Goal: Find specific page/section: Find specific page/section

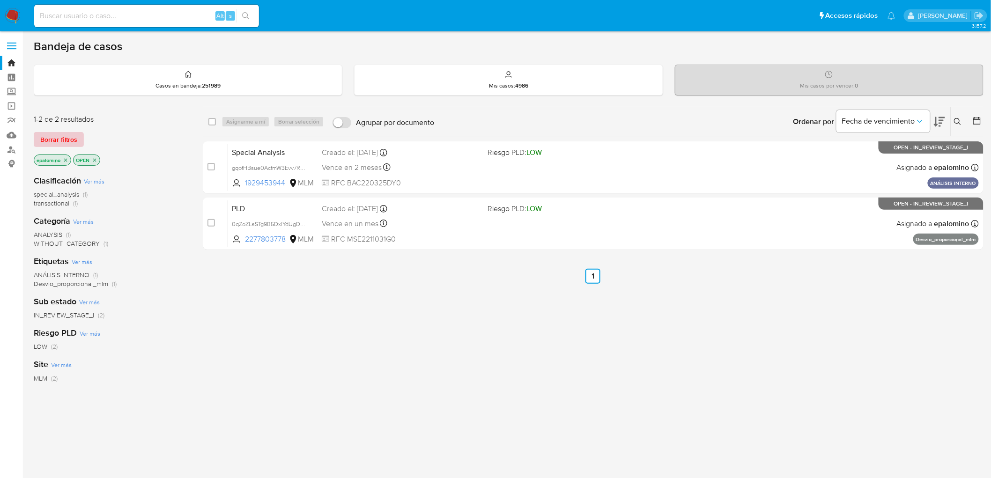
click at [55, 134] on span "Borrar filtros" at bounding box center [58, 139] width 37 height 13
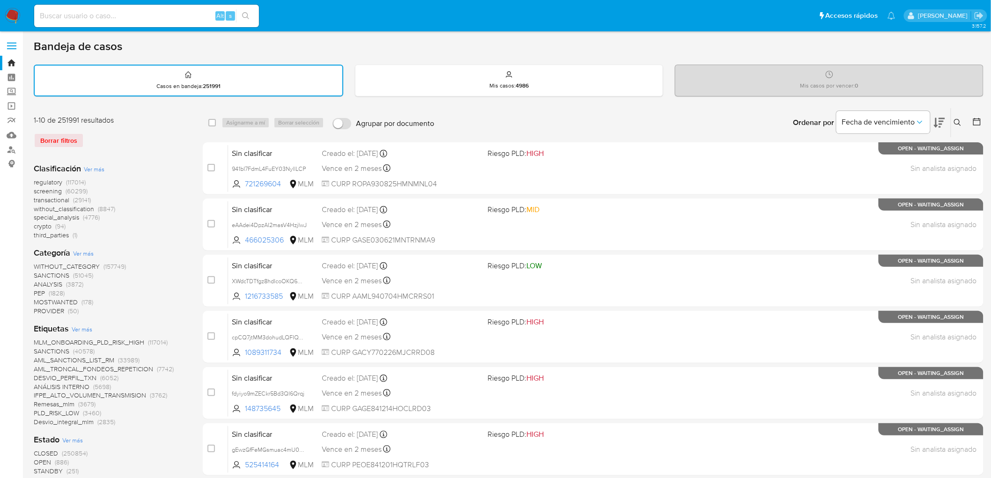
click at [15, 15] on img at bounding box center [13, 16] width 16 height 16
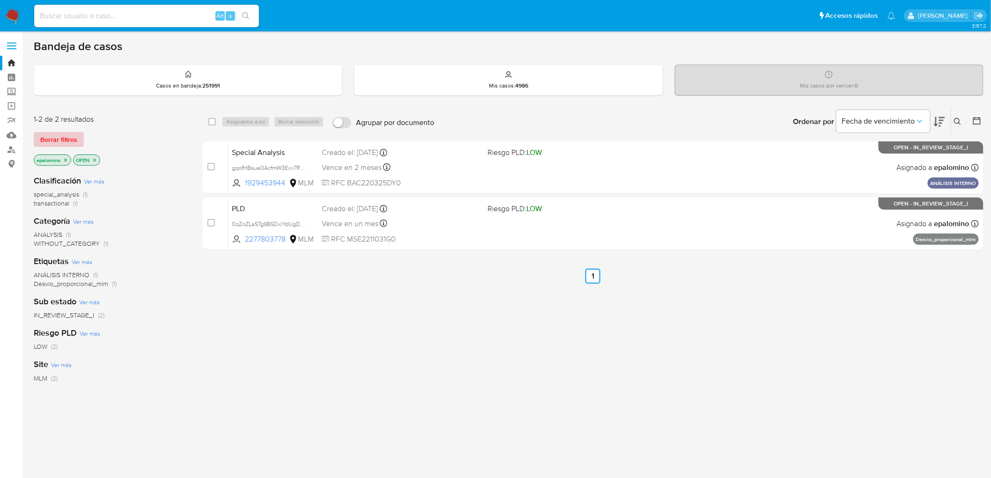
click at [62, 141] on span "Borrar filtros" at bounding box center [58, 139] width 37 height 13
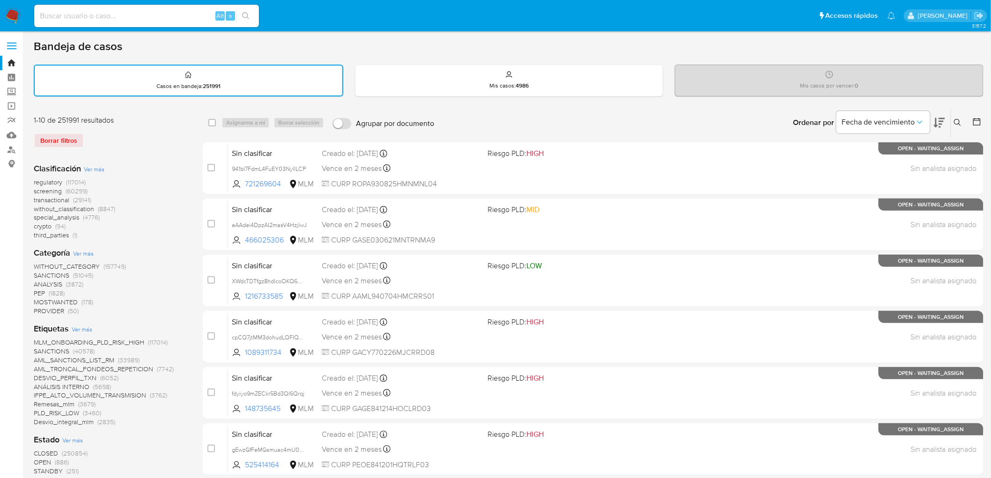
click at [11, 17] on img at bounding box center [13, 16] width 16 height 16
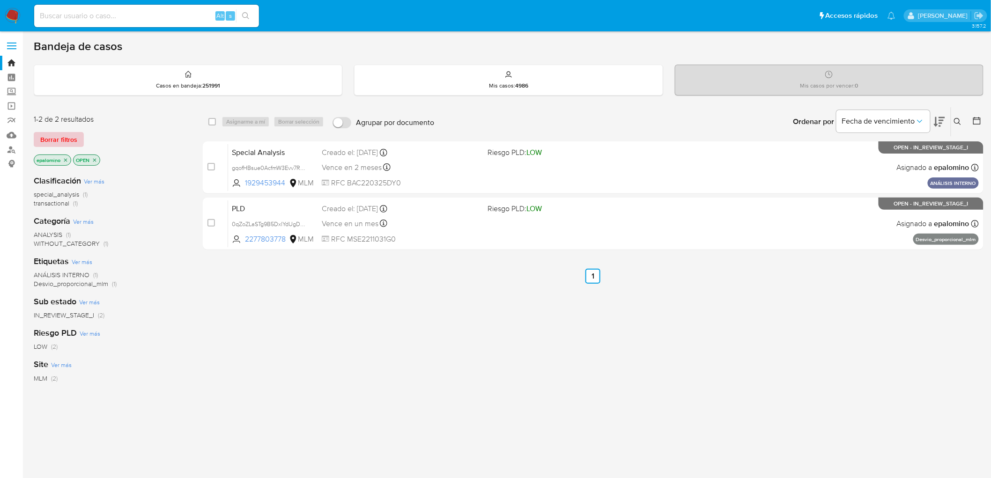
click at [64, 134] on span "Borrar filtros" at bounding box center [58, 139] width 37 height 13
